Goal: Information Seeking & Learning: Check status

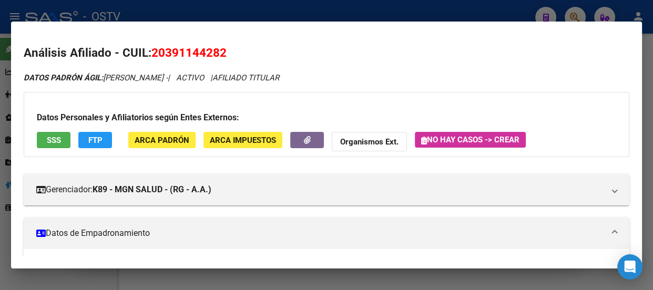
scroll to position [0, 1546]
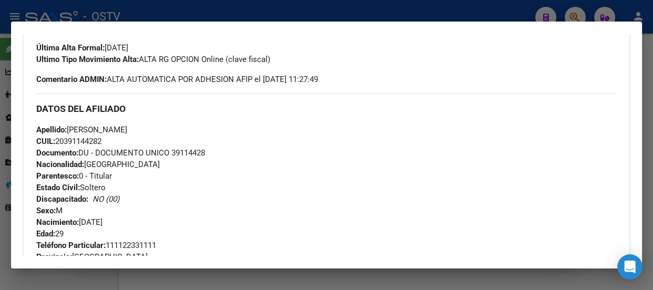
click at [181, 13] on div at bounding box center [326, 145] width 653 height 290
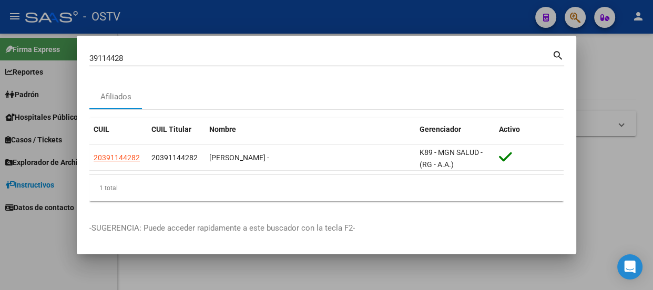
drag, startPoint x: 181, startPoint y: 68, endPoint x: 181, endPoint y: 62, distance: 6.3
click at [181, 65] on div "39114428 Buscar (apellido, dni, cuil, nro traspaso, cuit, obra social) search" at bounding box center [326, 62] width 475 height 28
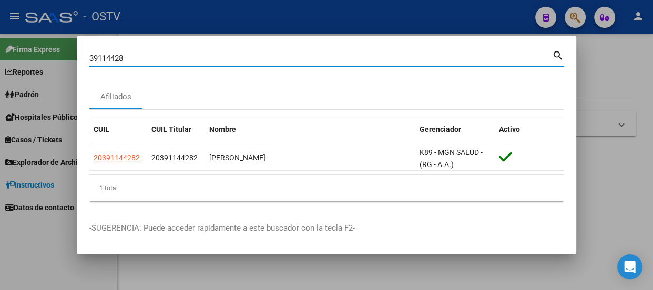
click at [181, 62] on input "39114428" at bounding box center [320, 58] width 463 height 9
paste input "35732540"
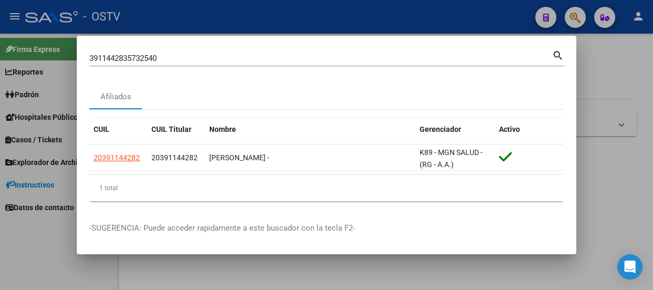
drag, startPoint x: 232, startPoint y: 50, endPoint x: 57, endPoint y: 55, distance: 175.6
click at [63, 55] on div "3911442835732540 Buscar (apellido, dni, cuil, nro traspaso, cuit, obra social) …" at bounding box center [326, 145] width 653 height 290
click at [83, 55] on mat-dialog-content "3911442835732540 Buscar (apellido, dni, cuil, nro traspaso, cuit, obra social) …" at bounding box center [326, 128] width 499 height 161
drag, startPoint x: 83, startPoint y: 55, endPoint x: 90, endPoint y: 55, distance: 7.9
click at [84, 55] on mat-dialog-content "3911442835732540 Buscar (apellido, dni, cuil, nro traspaso, cuit, obra social) …" at bounding box center [326, 128] width 499 height 161
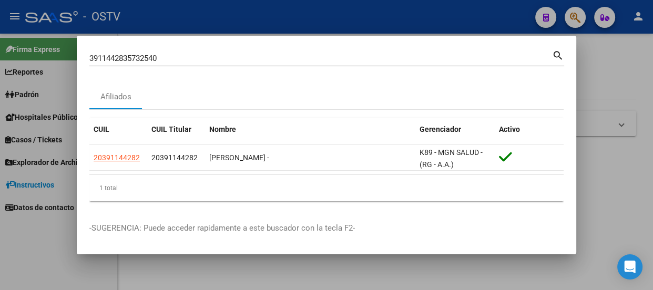
click at [156, 57] on input "3911442835732540" at bounding box center [320, 58] width 463 height 9
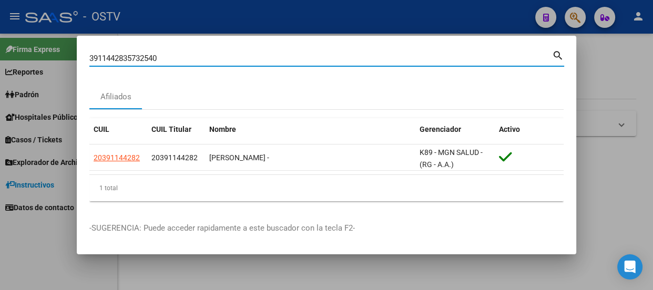
paste input "35732540"
drag, startPoint x: 162, startPoint y: 55, endPoint x: 39, endPoint y: 35, distance: 124.2
click at [45, 45] on div "3911442835732540 35732540 Buscar (apellido, dni, cuil, nro traspaso, cuit, obra…" at bounding box center [326, 145] width 653 height 290
type input "35732540"
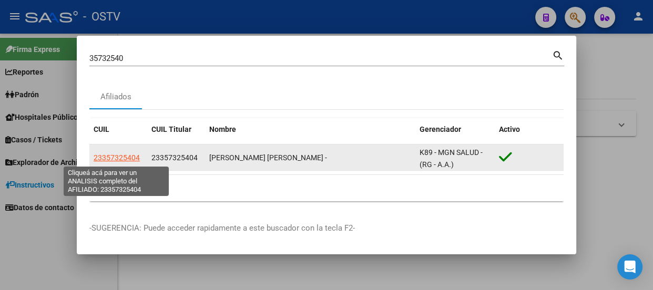
click at [105, 160] on span "23357325404" at bounding box center [117, 158] width 46 height 8
type textarea "23357325404"
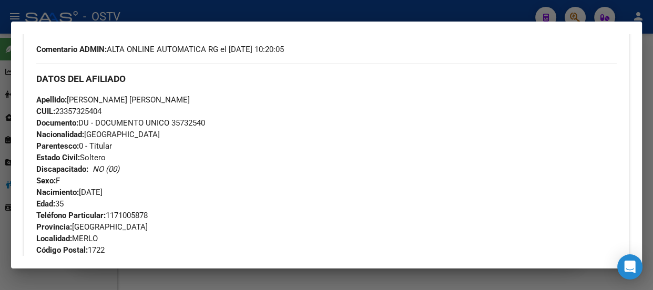
scroll to position [269, 0]
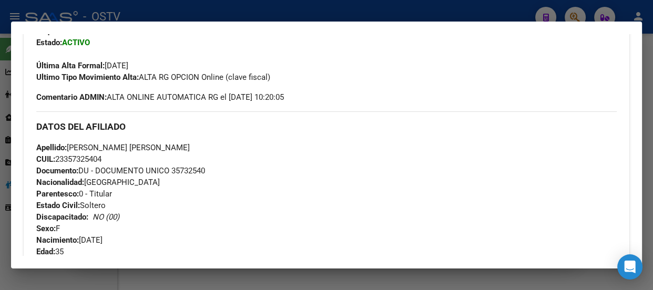
click at [131, 9] on div at bounding box center [326, 145] width 653 height 290
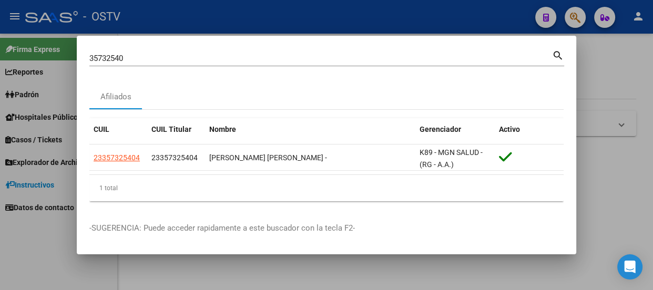
click at [173, 58] on input "35732540" at bounding box center [320, 58] width 463 height 9
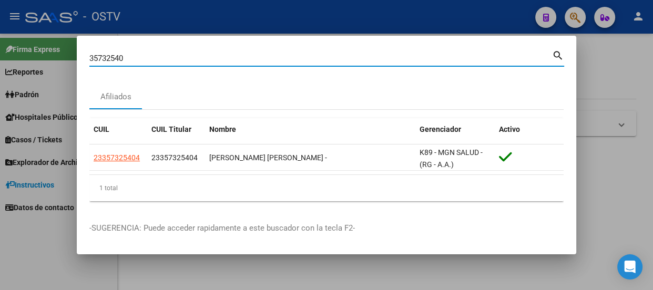
click at [173, 58] on input "35732540" at bounding box center [320, 58] width 463 height 9
paste input "2384448"
type input "23844480"
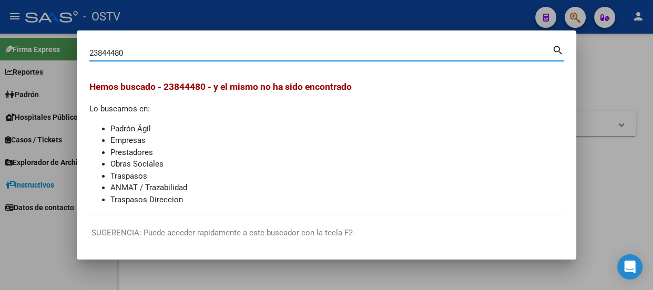
click at [100, 51] on input "23844480" at bounding box center [320, 52] width 463 height 9
click at [142, 54] on input "23844480" at bounding box center [320, 52] width 463 height 9
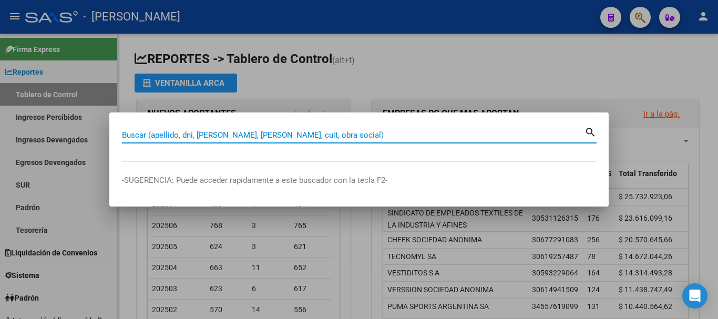
paste input "23844480"
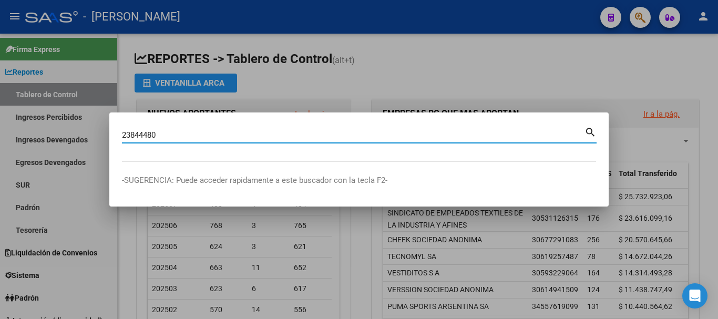
type input "23844480"
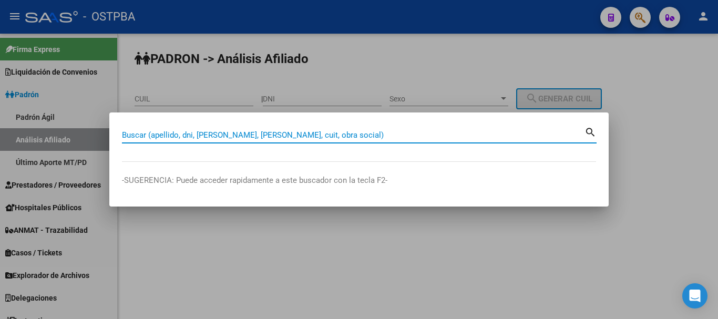
paste input "23844480"
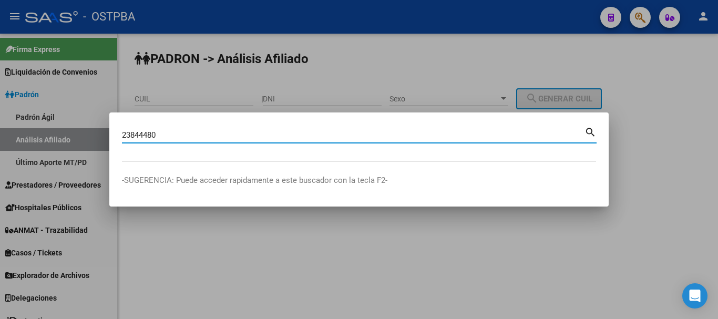
type input "23844480"
